Goal: Find specific page/section: Find specific page/section

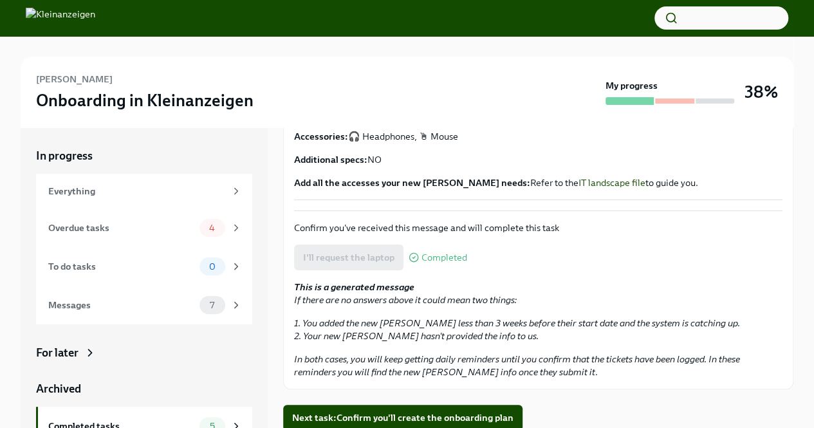
scroll to position [400, 0]
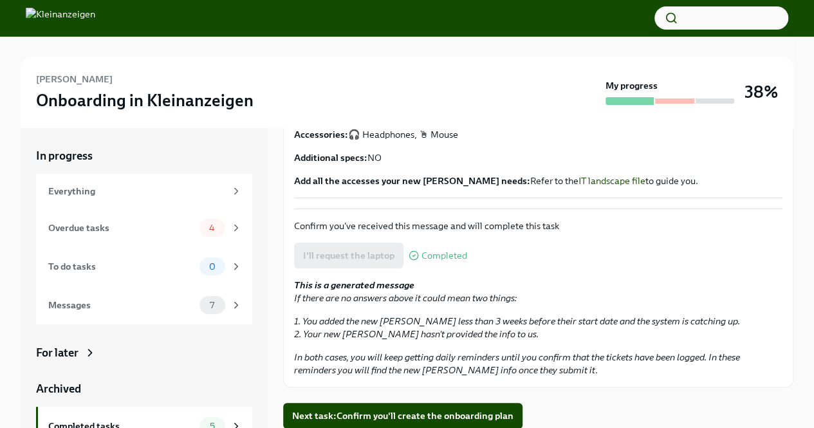
click at [72, 77] on h6 "[PERSON_NAME]" at bounding box center [74, 79] width 77 height 14
click at [95, 15] on img at bounding box center [60, 18] width 69 height 21
click at [95, 23] on img at bounding box center [60, 18] width 69 height 21
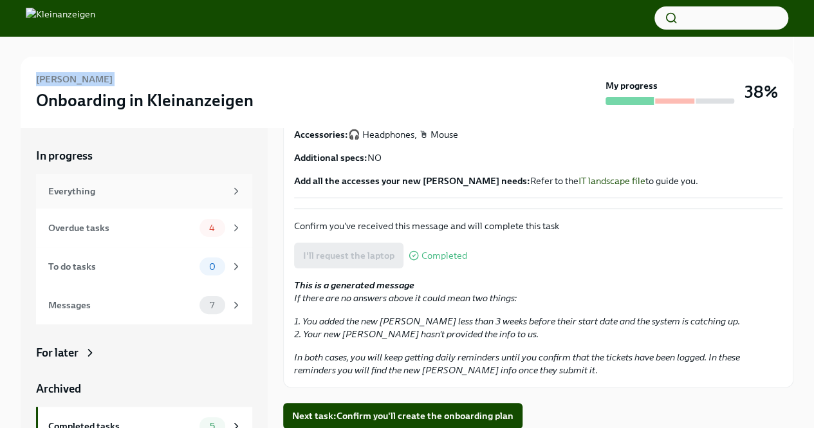
scroll to position [55, 0]
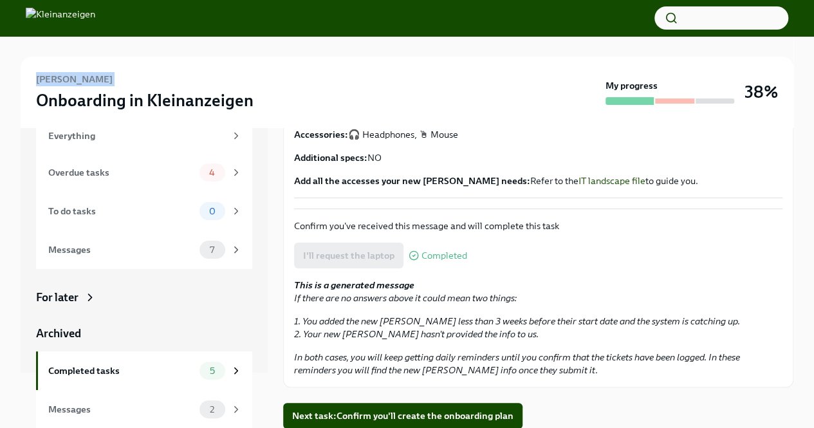
click at [82, 300] on div "For later" at bounding box center [144, 296] width 216 height 15
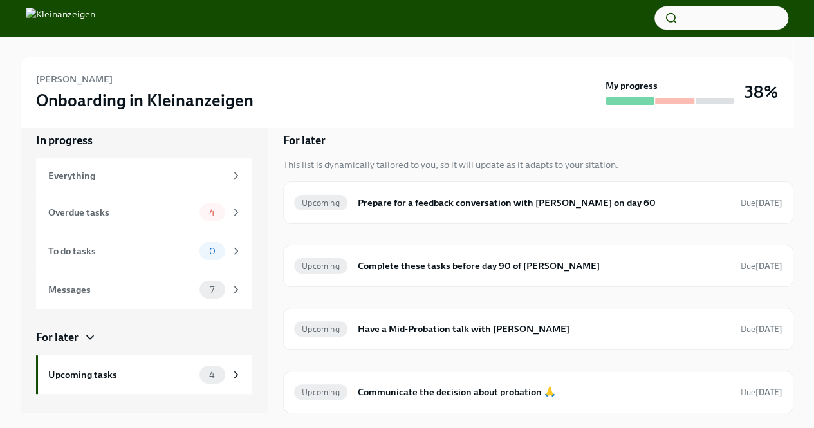
click at [159, 42] on div at bounding box center [407, 46] width 772 height 21
click at [45, 105] on h3 "Onboarding in Kleinanzeigen" at bounding box center [144, 100] width 217 height 23
click at [713, 13] on button "button" at bounding box center [721, 17] width 134 height 23
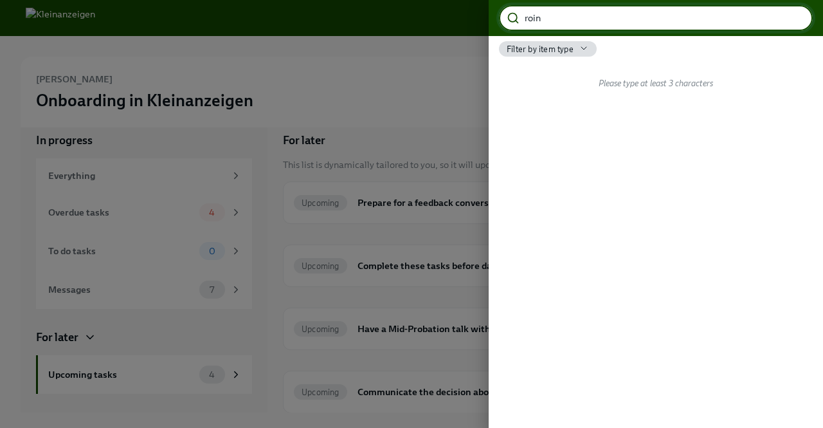
type input "roin"
